Goal: Task Accomplishment & Management: Manage account settings

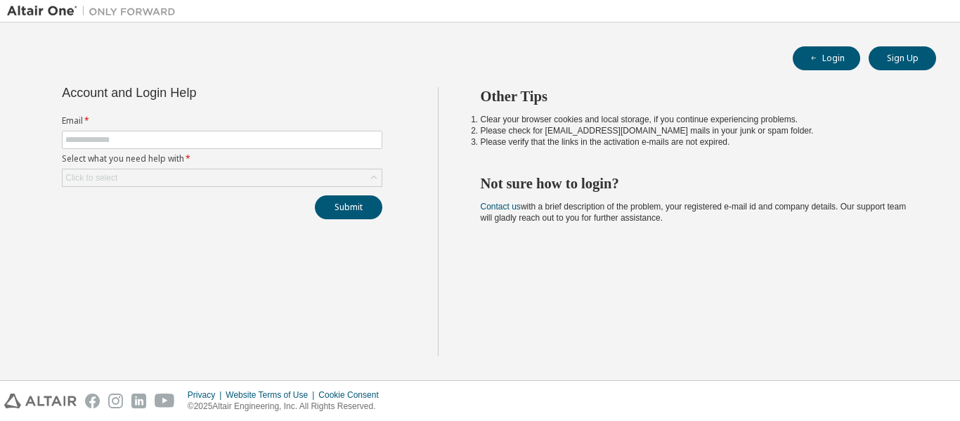
drag, startPoint x: 0, startPoint y: 0, endPoint x: 427, endPoint y: 290, distance: 515.6
click at [427, 290] on div "Account and Login Help Email * Select what you need help with * Click to select…" at bounding box center [222, 221] width 431 height 269
click at [267, 150] on form "Email * Select what you need help with * Click to select" at bounding box center [222, 151] width 320 height 72
click at [273, 140] on input "text" at bounding box center [221, 139] width 313 height 11
type input "**********"
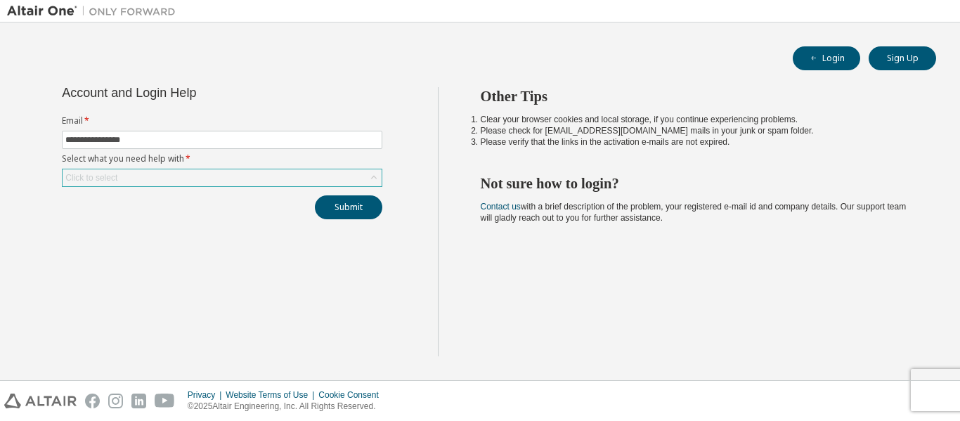
click at [255, 182] on div "Click to select" at bounding box center [222, 177] width 319 height 17
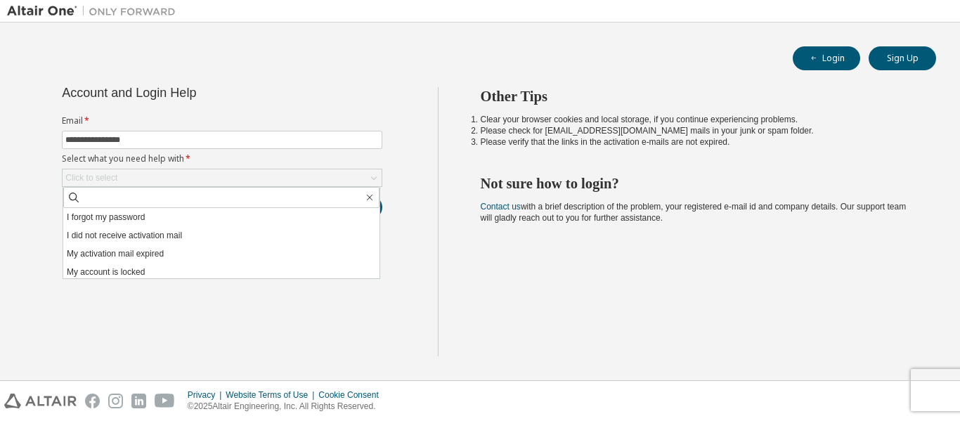
drag, startPoint x: 651, startPoint y: 12, endPoint x: 678, endPoint y: 66, distance: 60.7
click at [678, 66] on div "Login Sign Up" at bounding box center [480, 58] width 912 height 24
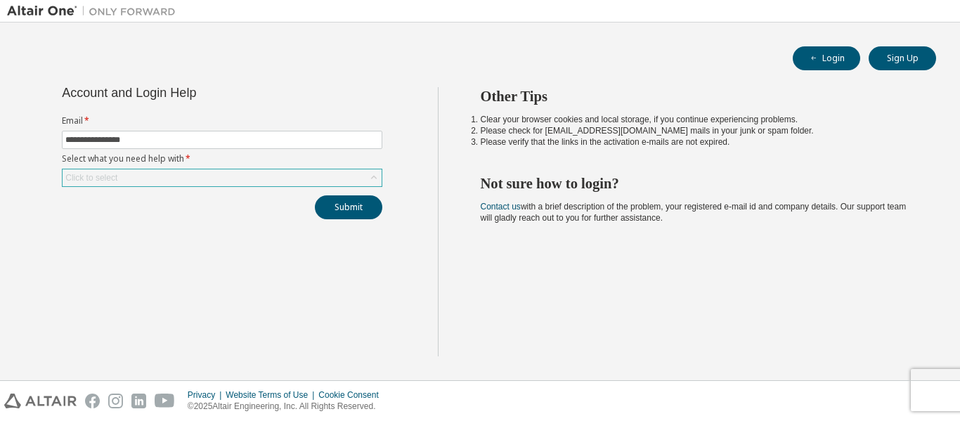
drag, startPoint x: 294, startPoint y: 161, endPoint x: 287, endPoint y: 169, distance: 10.4
click at [287, 169] on form "**********" at bounding box center [222, 151] width 320 height 72
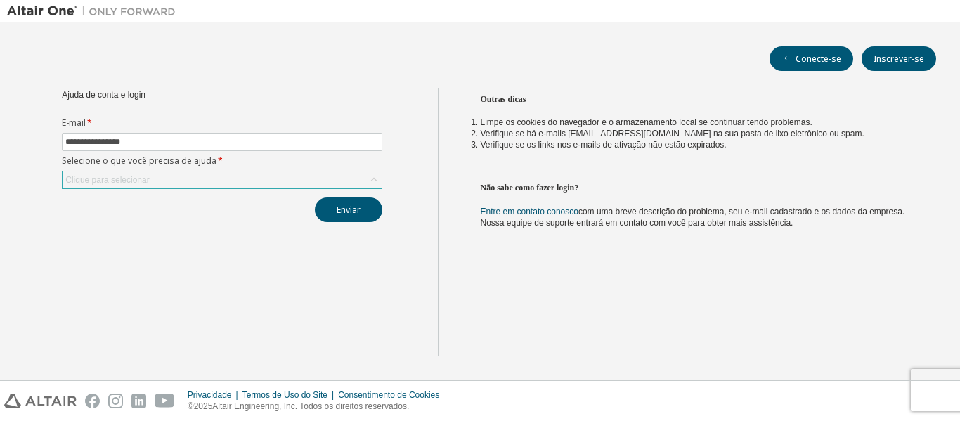
click at [287, 169] on form "**********" at bounding box center [222, 153] width 320 height 72
click at [325, 175] on div "Clique para selecionar" at bounding box center [222, 179] width 319 height 17
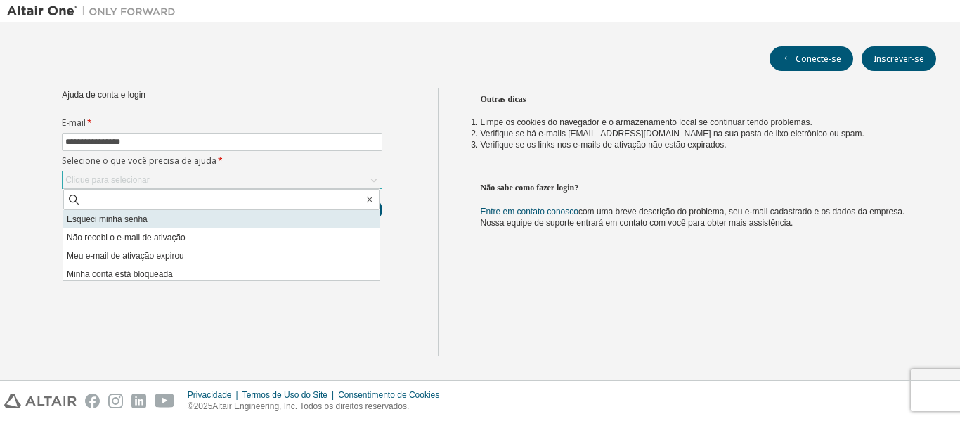
click at [290, 214] on li "Esqueci minha senha" at bounding box center [221, 219] width 316 height 18
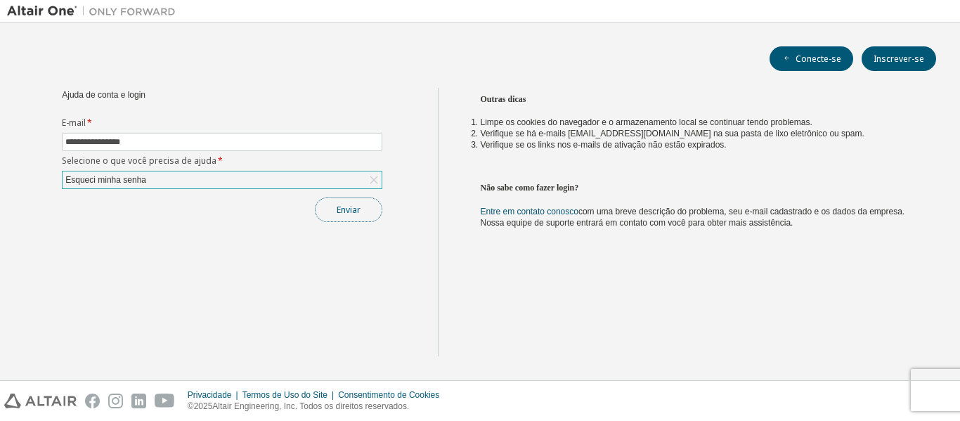
click at [337, 214] on font "Enviar" at bounding box center [349, 210] width 24 height 12
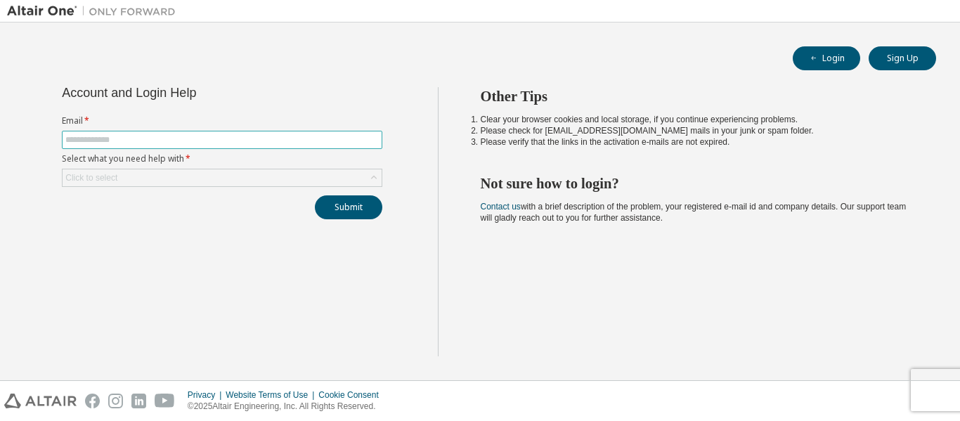
click at [273, 141] on input "text" at bounding box center [221, 139] width 313 height 11
type input "**********"
click at [258, 156] on label "Select what you need help with *" at bounding box center [222, 158] width 320 height 11
click at [255, 163] on label "Select what you need help with *" at bounding box center [222, 158] width 320 height 11
click at [250, 174] on div "Click to select" at bounding box center [222, 177] width 319 height 17
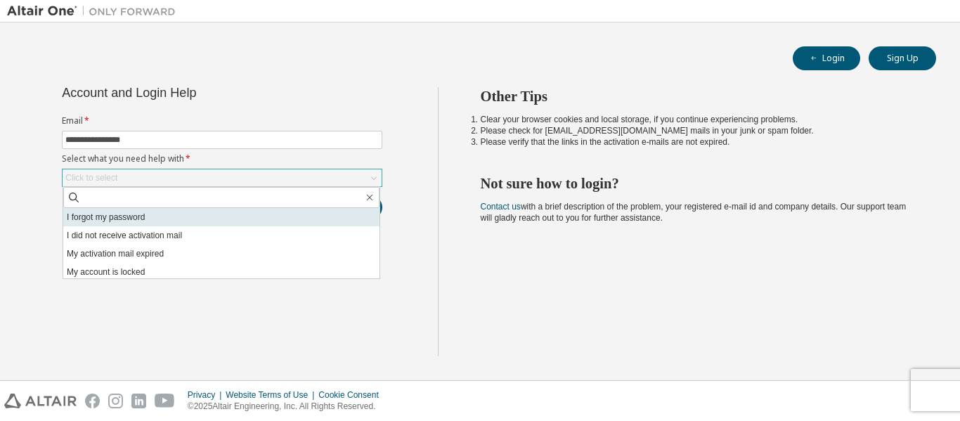
click at [216, 221] on li "I forgot my password" at bounding box center [221, 217] width 316 height 18
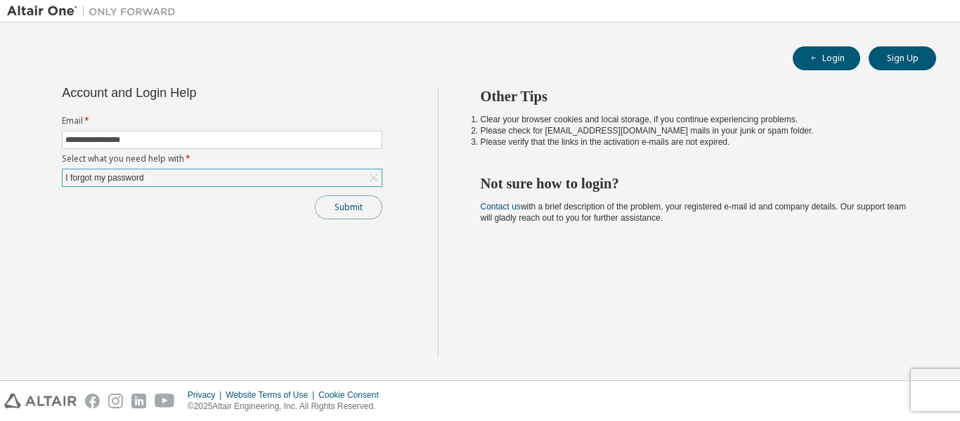
click at [339, 216] on button "Submit" at bounding box center [348, 207] width 67 height 24
click at [359, 210] on button "Submit" at bounding box center [348, 207] width 67 height 24
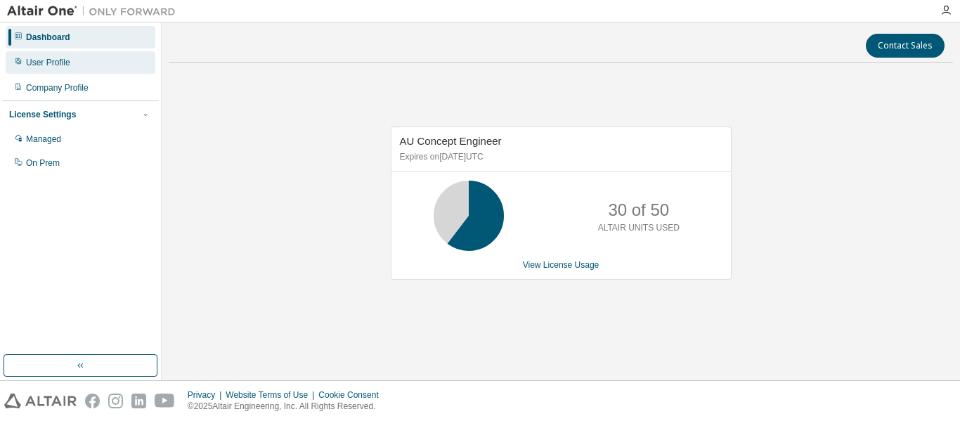
click at [41, 66] on div "User Profile" at bounding box center [48, 62] width 44 height 11
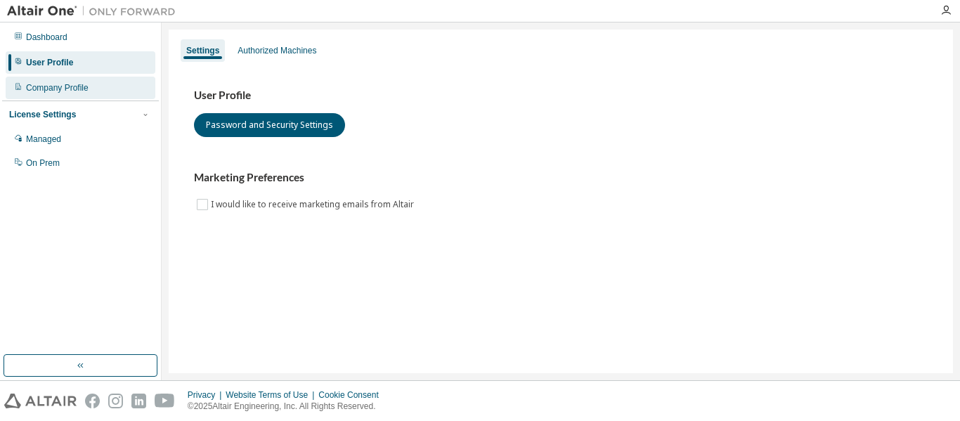
click at [46, 96] on div "Company Profile" at bounding box center [81, 88] width 150 height 22
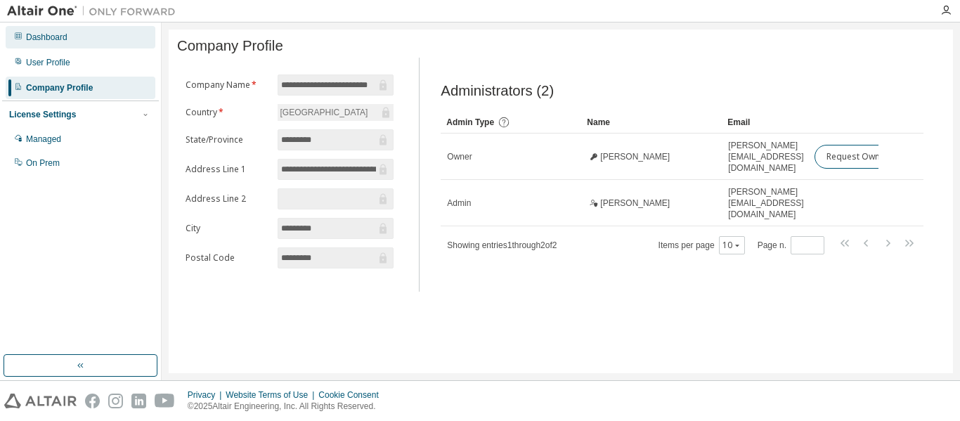
click at [32, 37] on div "Dashboard" at bounding box center [46, 37] width 41 height 11
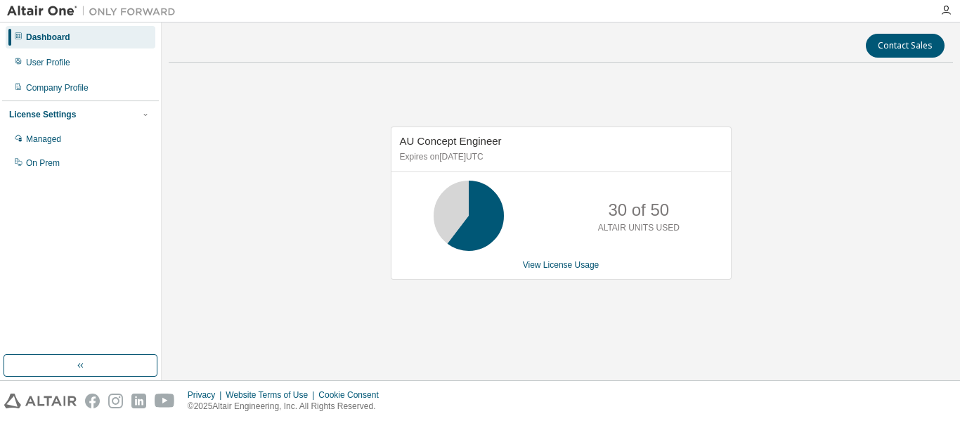
click at [118, 17] on img at bounding box center [95, 11] width 176 height 14
click at [577, 264] on link "View License Usage" at bounding box center [561, 265] width 77 height 10
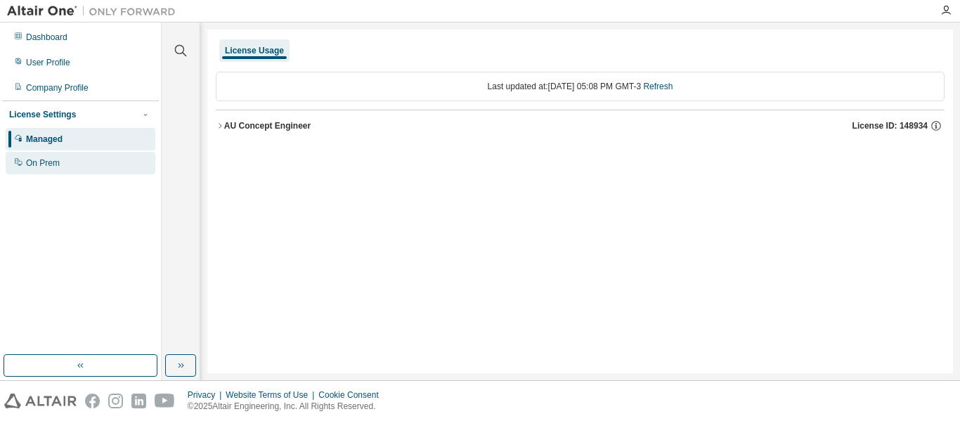
click at [35, 161] on div "On Prem" at bounding box center [43, 162] width 34 height 11
